Goal: Information Seeking & Learning: Learn about a topic

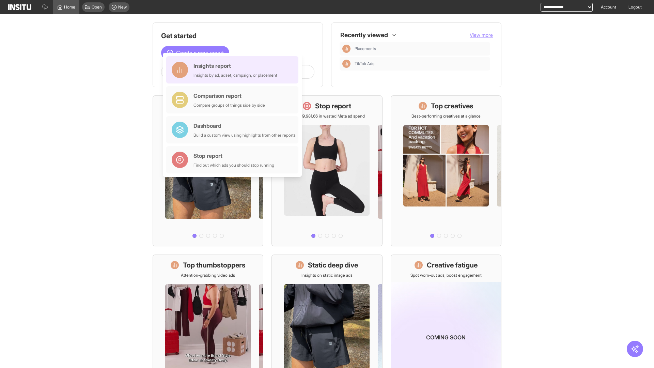
click at [234, 70] on div "Insights report Insights by ad, adset, campaign, or placement" at bounding box center [235, 70] width 84 height 16
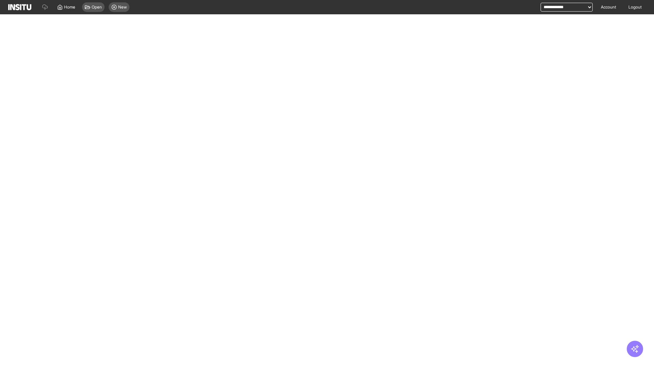
select select "**"
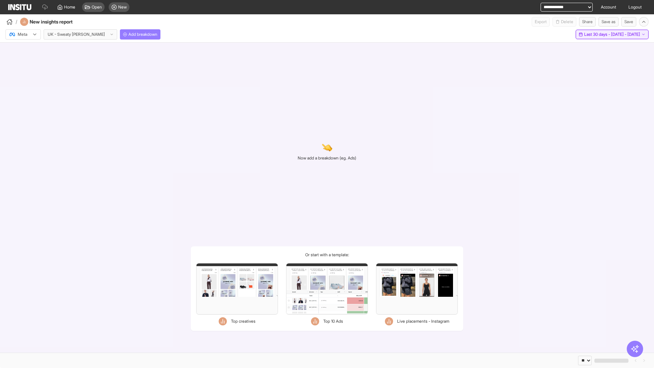
click at [597, 34] on span "Last 30 days - [DATE] - [DATE]" at bounding box center [612, 34] width 56 height 5
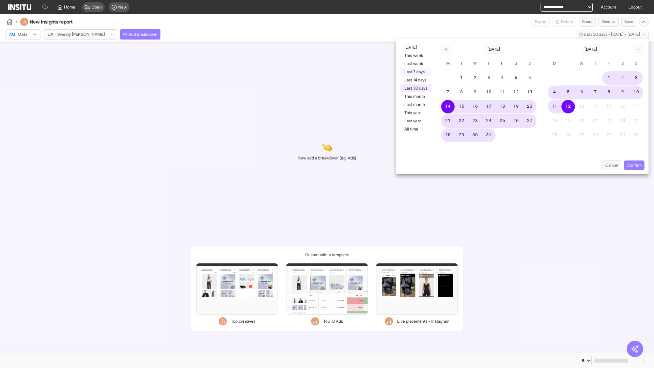
click at [415, 72] on button "Last 7 days" at bounding box center [415, 72] width 31 height 8
